Goal: Check status: Check status

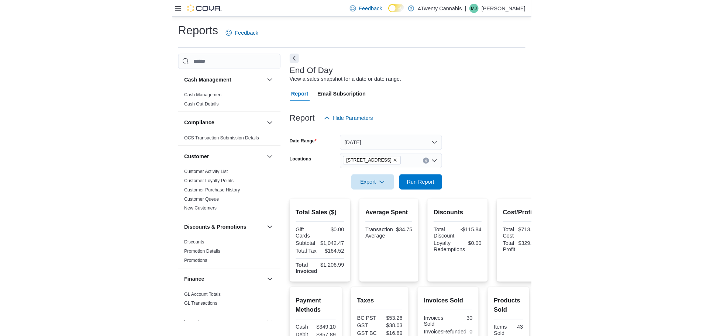
scroll to position [369, 0]
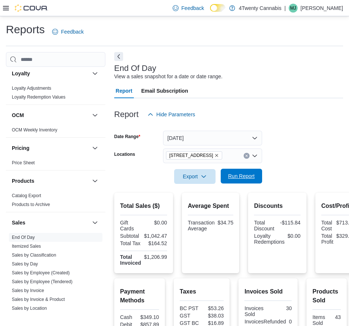
click at [242, 176] on span "Run Report" at bounding box center [241, 175] width 27 height 7
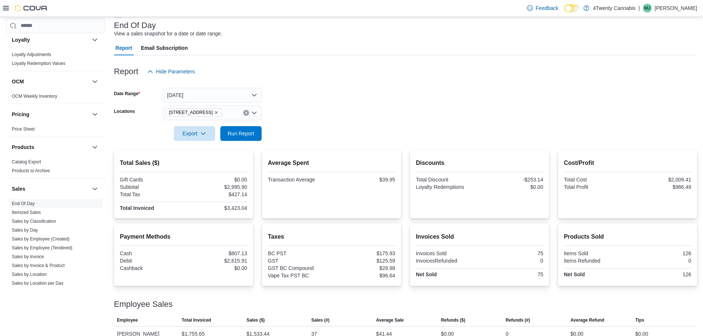
scroll to position [70, 0]
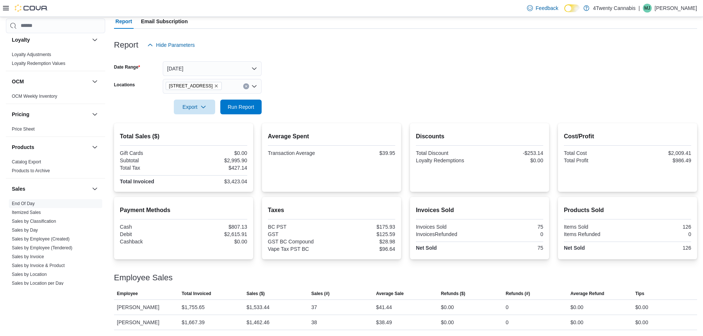
click at [252, 85] on icon "Open list of options" at bounding box center [254, 86] width 6 height 6
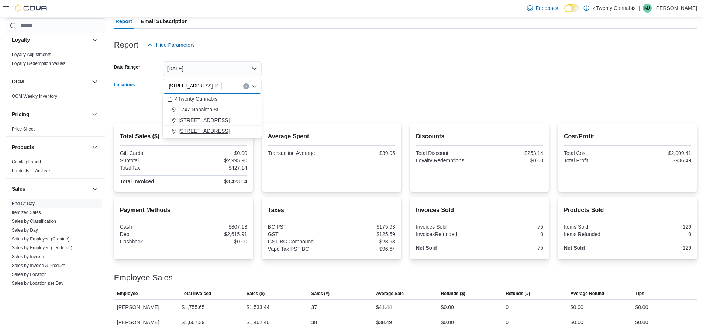
click at [225, 129] on div "[STREET_ADDRESS]" at bounding box center [212, 130] width 90 height 7
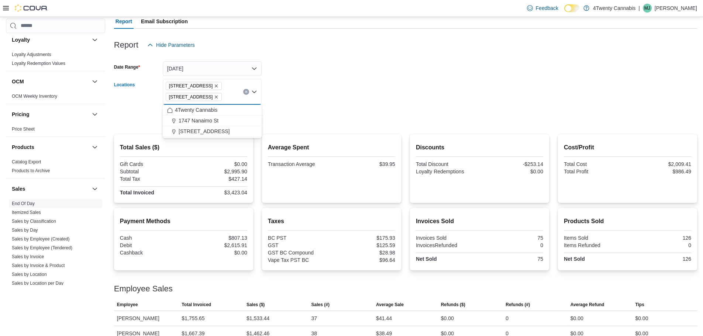
click at [215, 87] on icon "Remove 2426 200 Street from selection in this group" at bounding box center [216, 86] width 3 height 3
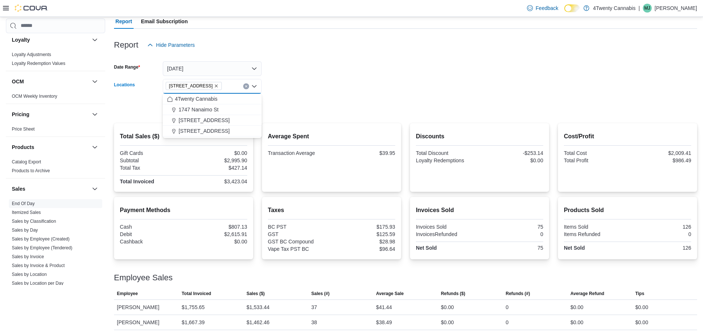
click at [311, 85] on form "Date Range [DATE] Locations [STREET_ADDRESS] Selected. [STREET_ADDRESS] Press B…" at bounding box center [405, 83] width 583 height 62
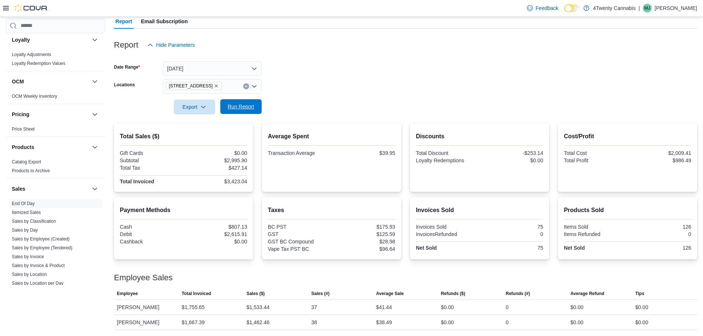
click at [246, 113] on span "Run Report" at bounding box center [241, 106] width 32 height 15
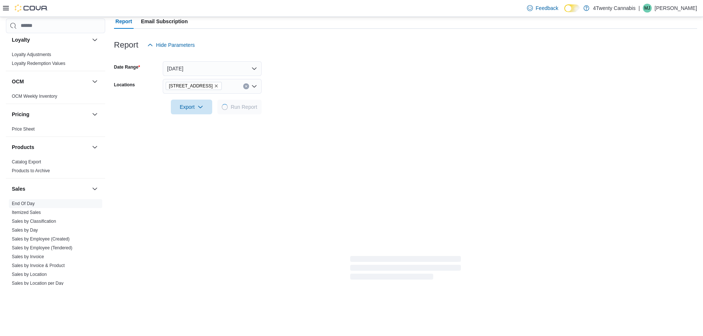
scroll to position [55, 0]
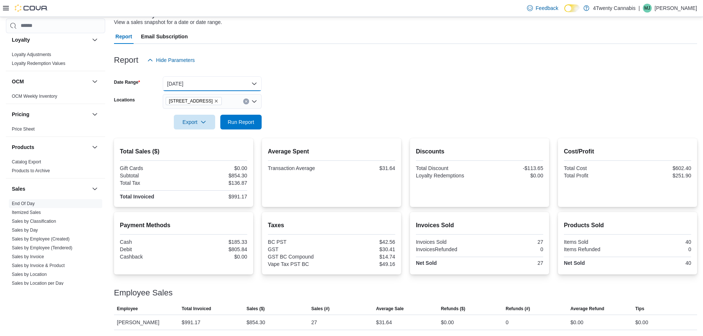
click at [244, 81] on button "[DATE]" at bounding box center [212, 83] width 99 height 15
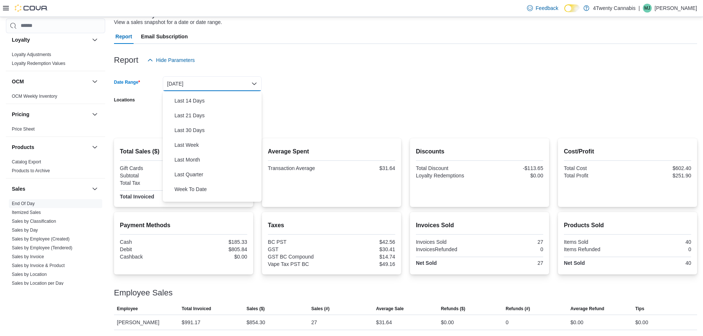
scroll to position [111, 0]
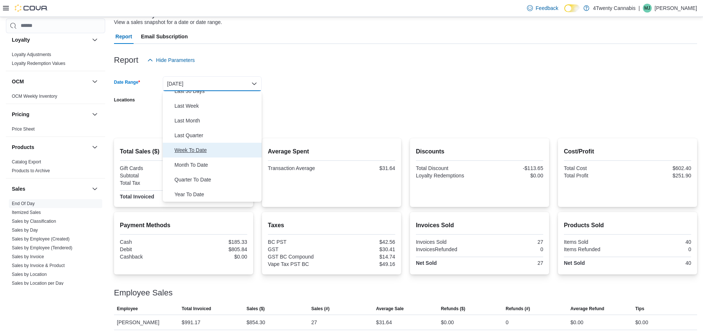
click at [192, 151] on span "Week To Date" at bounding box center [217, 150] width 84 height 9
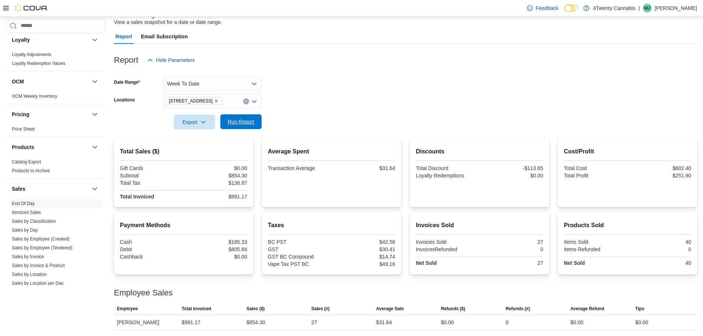
click at [247, 123] on span "Run Report" at bounding box center [241, 121] width 27 height 7
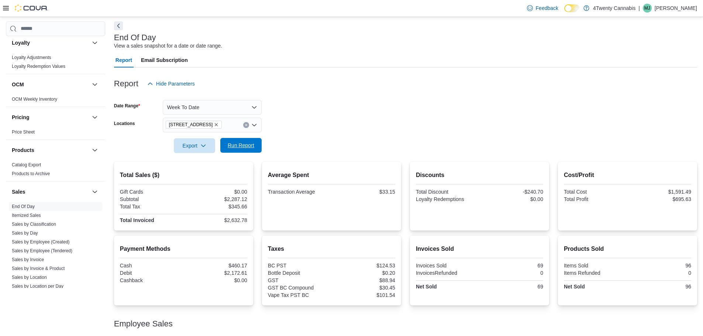
scroll to position [19, 0]
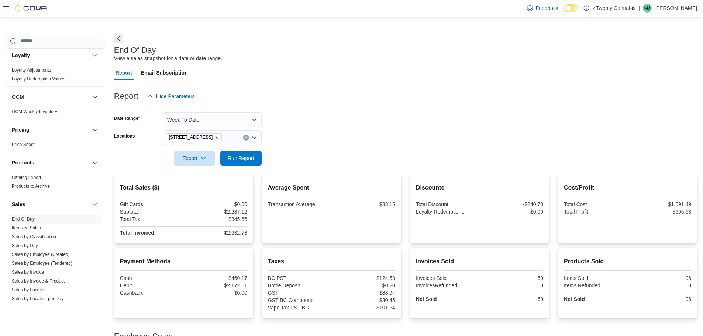
click at [252, 140] on icon "Open list of options" at bounding box center [254, 138] width 6 height 6
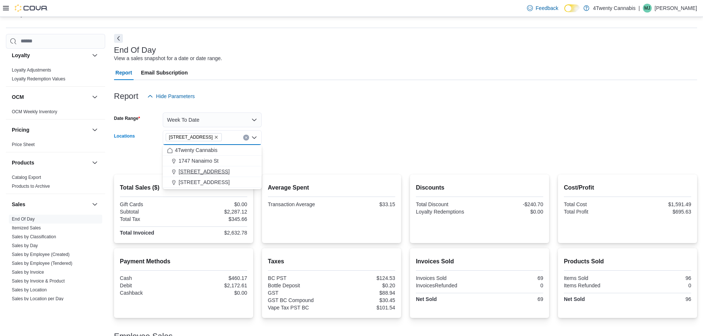
click at [213, 171] on span "[STREET_ADDRESS]" at bounding box center [204, 171] width 51 height 7
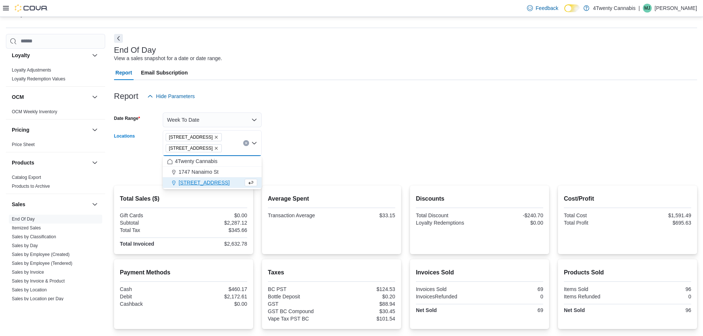
click at [305, 154] on form "Date Range Week To Date Locations [STREET_ADDRESS][GEOGRAPHIC_DATA]. Selected. …" at bounding box center [405, 140] width 583 height 73
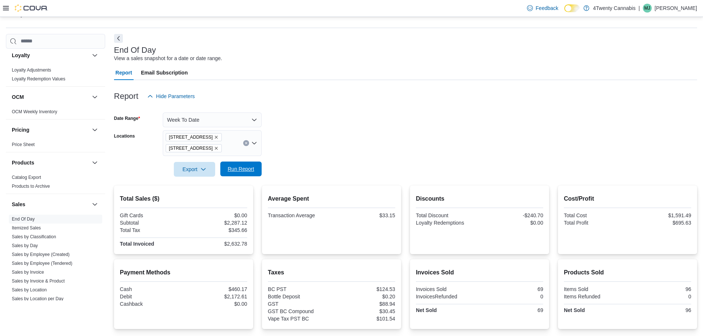
click at [254, 174] on span "Run Report" at bounding box center [241, 169] width 32 height 15
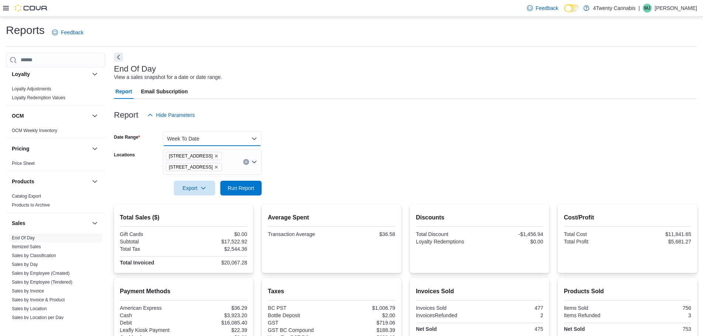
click at [242, 138] on button "Week To Date" at bounding box center [212, 138] width 99 height 15
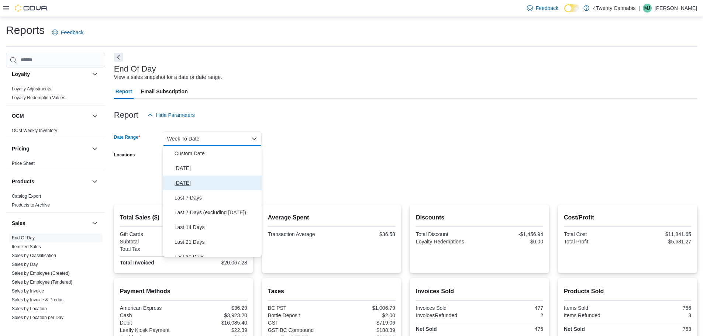
click at [194, 184] on span "[DATE]" at bounding box center [217, 183] width 84 height 9
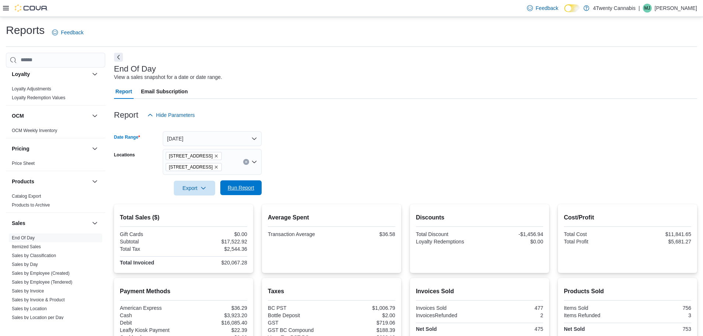
click at [252, 194] on span "Run Report" at bounding box center [241, 188] width 32 height 15
click at [214, 135] on button "[DATE]" at bounding box center [212, 138] width 99 height 15
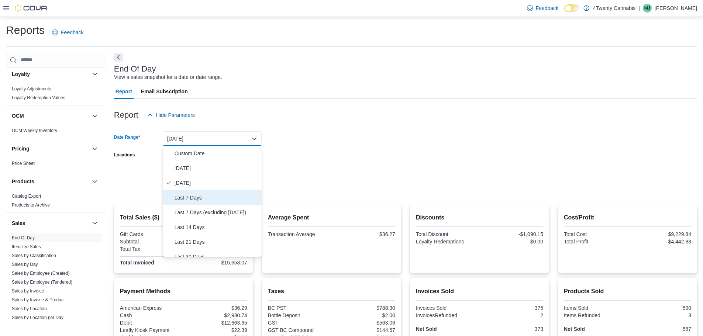
click at [199, 202] on span "Last 7 Days" at bounding box center [217, 197] width 84 height 9
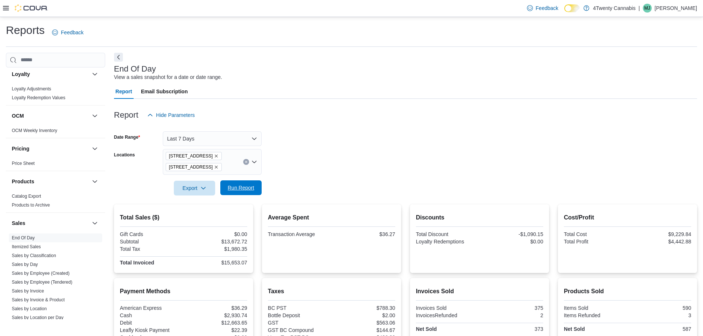
click at [227, 184] on span "Run Report" at bounding box center [241, 188] width 32 height 15
click at [217, 136] on button "Last 7 Days" at bounding box center [212, 138] width 99 height 15
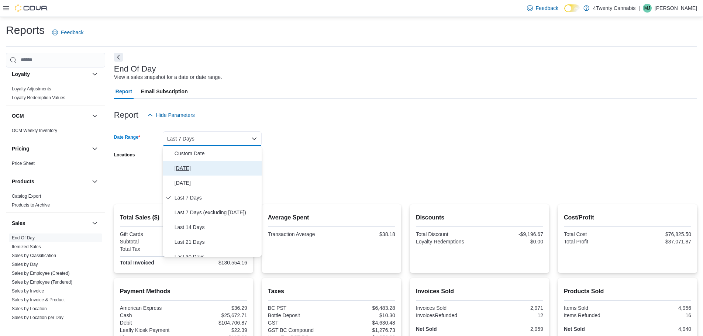
click at [184, 171] on span "[DATE]" at bounding box center [217, 168] width 84 height 9
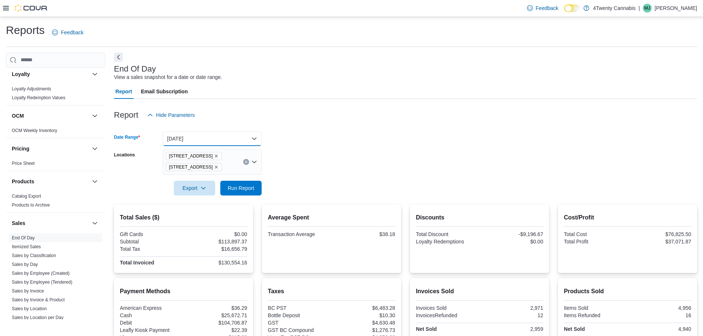
click at [220, 134] on button "[DATE]" at bounding box center [212, 138] width 99 height 15
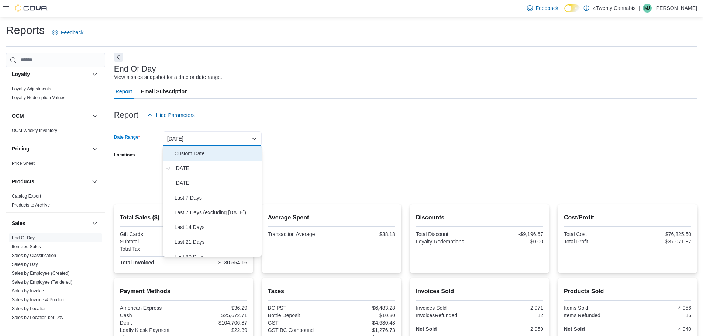
click at [210, 153] on span "Custom Date" at bounding box center [217, 153] width 84 height 9
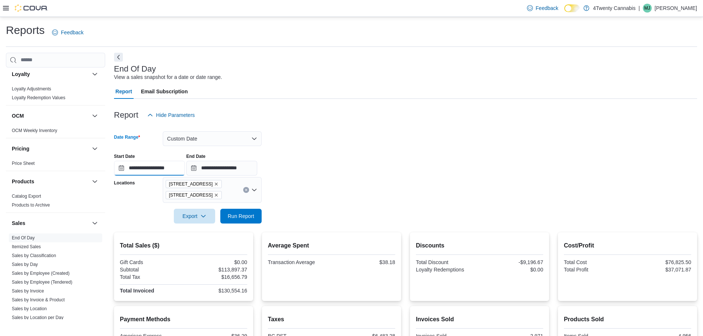
click at [121, 168] on input "**********" at bounding box center [149, 168] width 71 height 15
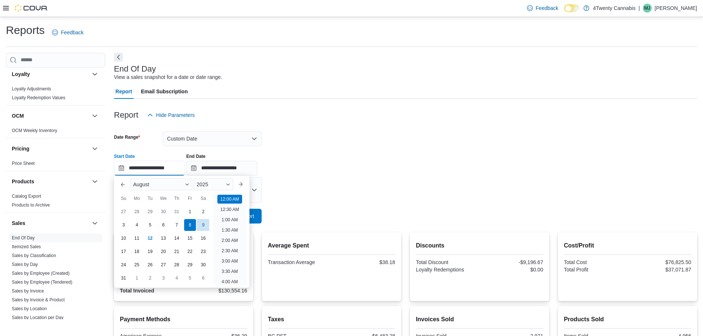
scroll to position [23, 0]
click at [182, 229] on div "7" at bounding box center [176, 225] width 13 height 13
type input "**********"
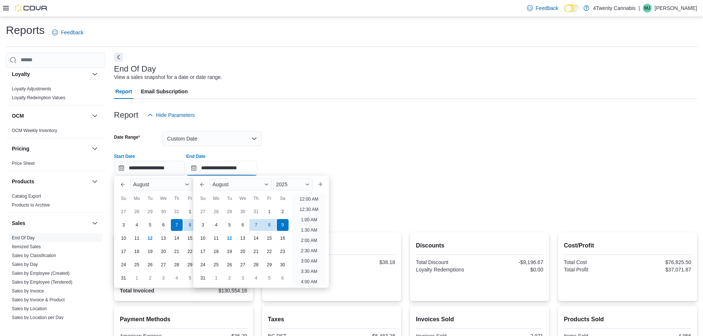
click at [201, 169] on input "**********" at bounding box center [221, 168] width 71 height 15
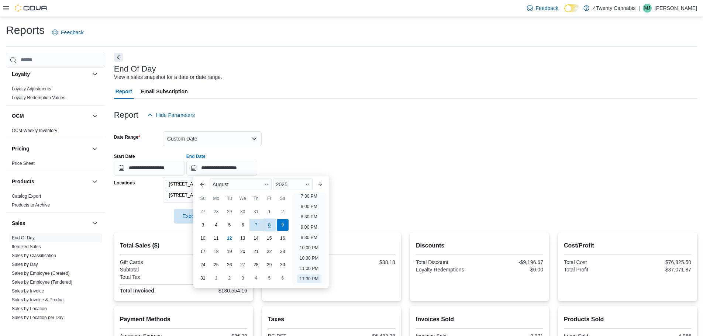
click at [268, 224] on div "8" at bounding box center [269, 225] width 13 height 13
click at [297, 145] on form "**********" at bounding box center [405, 173] width 583 height 101
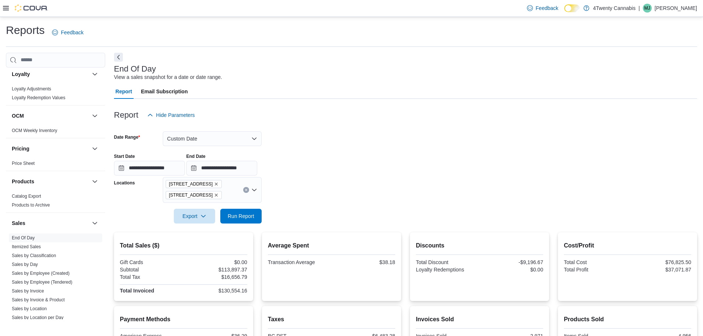
click at [214, 195] on icon "Remove 7389 River Rd from selection in this group" at bounding box center [216, 195] width 4 height 4
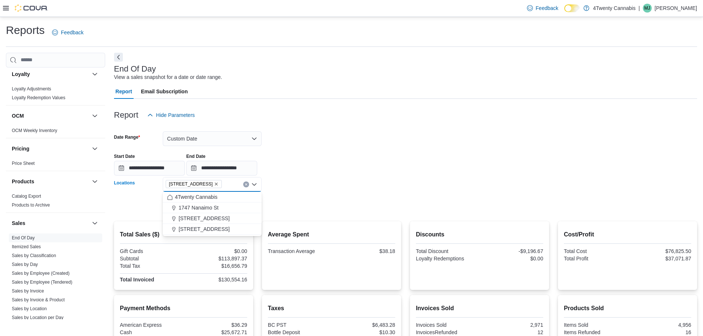
click at [348, 184] on form "**********" at bounding box center [405, 168] width 583 height 90
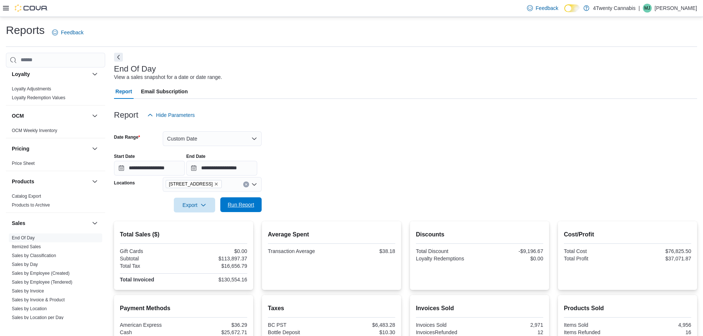
click at [252, 204] on span "Run Report" at bounding box center [241, 204] width 27 height 7
click at [201, 168] on input "**********" at bounding box center [221, 168] width 71 height 15
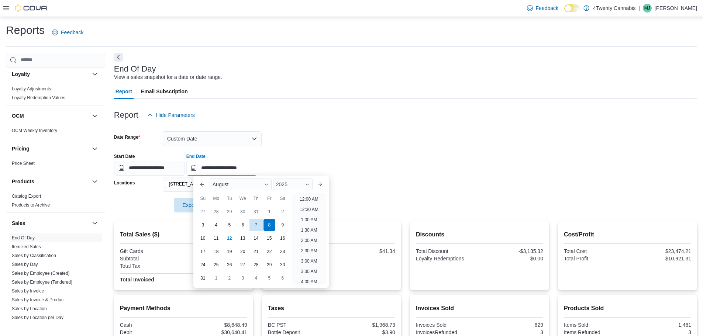
scroll to position [406, 0]
click at [287, 228] on div "9" at bounding box center [282, 225] width 13 height 13
type input "**********"
click at [310, 150] on div "**********" at bounding box center [405, 162] width 583 height 28
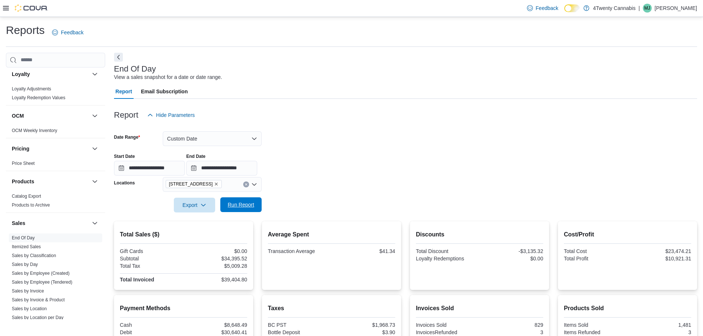
click at [246, 203] on span "Run Report" at bounding box center [241, 204] width 27 height 7
click at [218, 141] on button "Custom Date" at bounding box center [212, 138] width 99 height 15
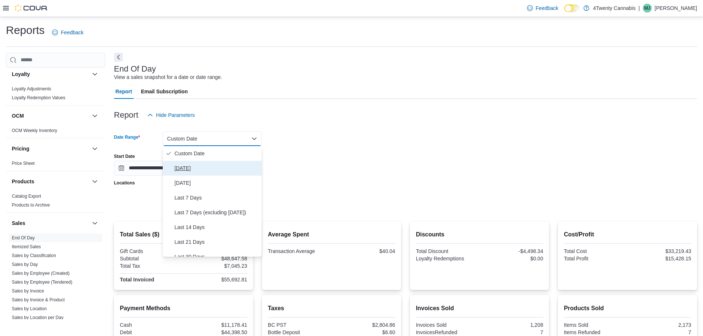
click at [190, 172] on span "[DATE]" at bounding box center [217, 168] width 84 height 9
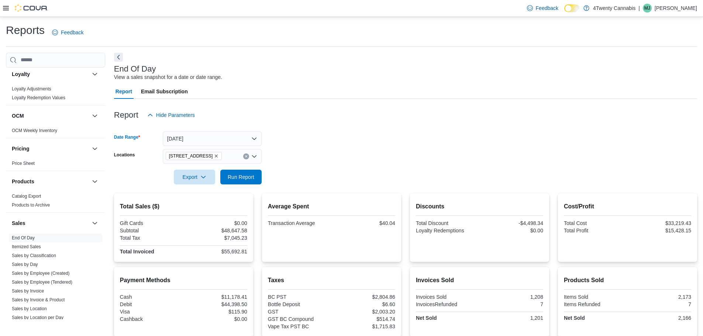
click at [254, 156] on icon "Open list of options" at bounding box center [254, 156] width 4 height 2
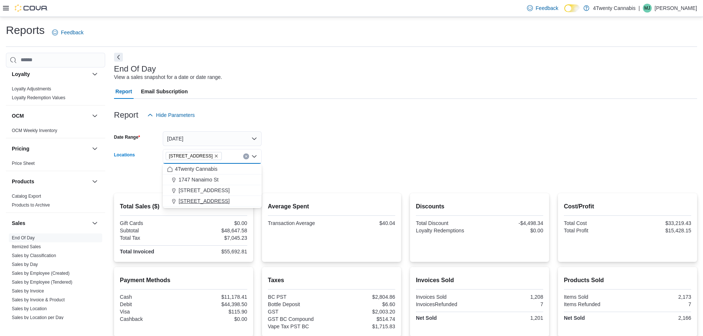
click at [210, 198] on span "[STREET_ADDRESS]" at bounding box center [204, 201] width 51 height 7
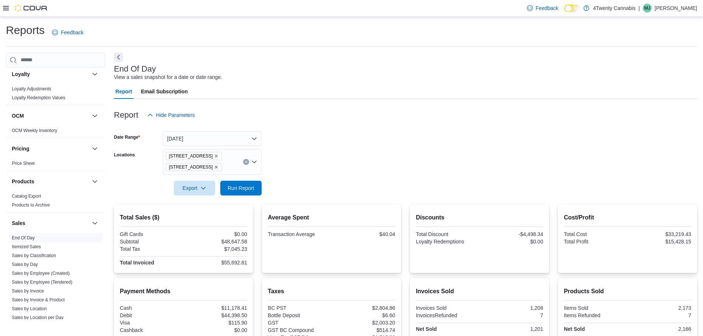
click at [303, 162] on form "Date Range [DATE] Locations [STREET_ADDRESS] Export Run Report" at bounding box center [405, 159] width 583 height 73
click at [214, 157] on icon "Remove 2426 200 Street from selection in this group" at bounding box center [216, 156] width 4 height 4
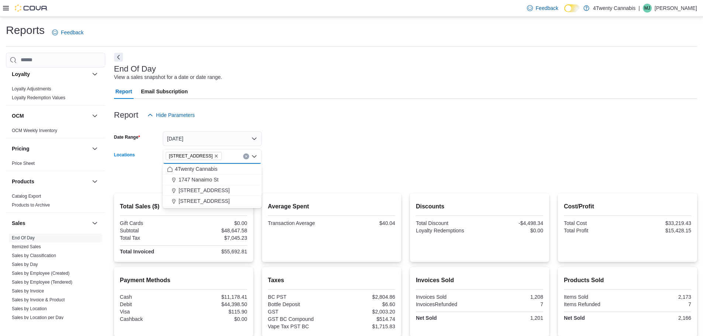
click at [348, 165] on div at bounding box center [405, 167] width 583 height 6
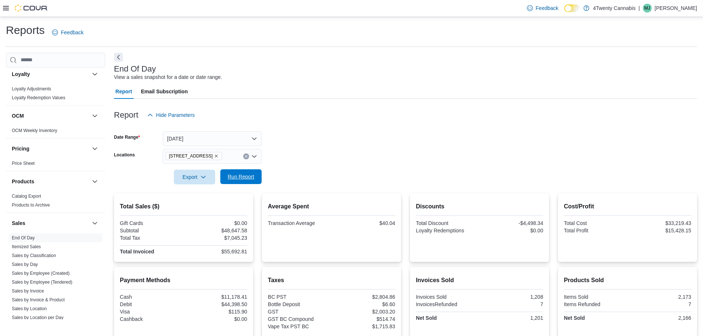
click at [252, 174] on span "Run Report" at bounding box center [241, 176] width 27 height 7
